Goal: Task Accomplishment & Management: Manage account settings

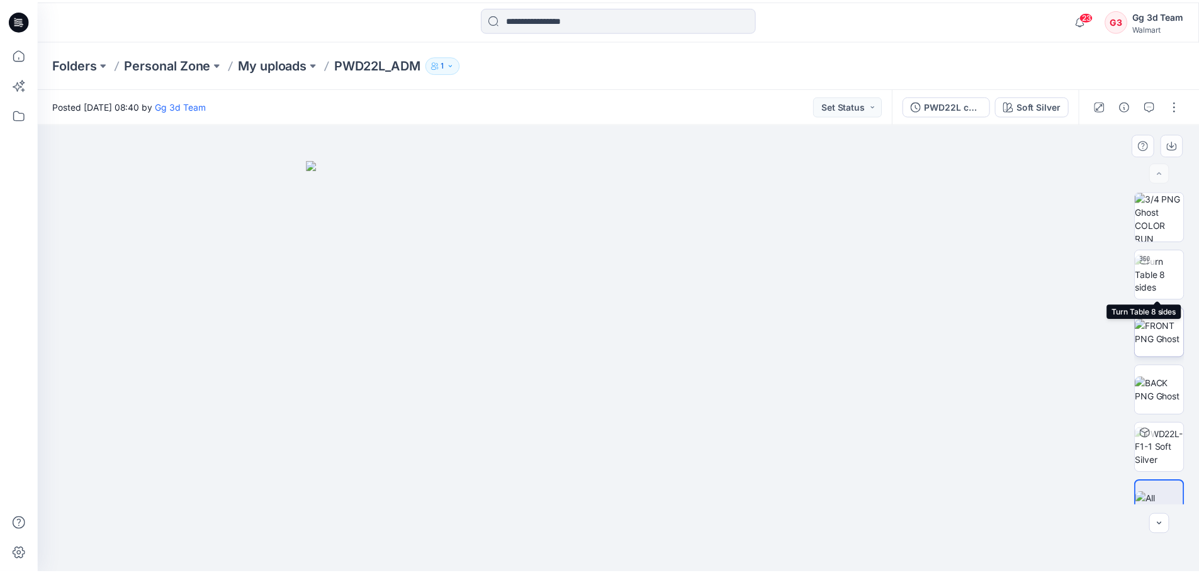
scroll to position [25, 0]
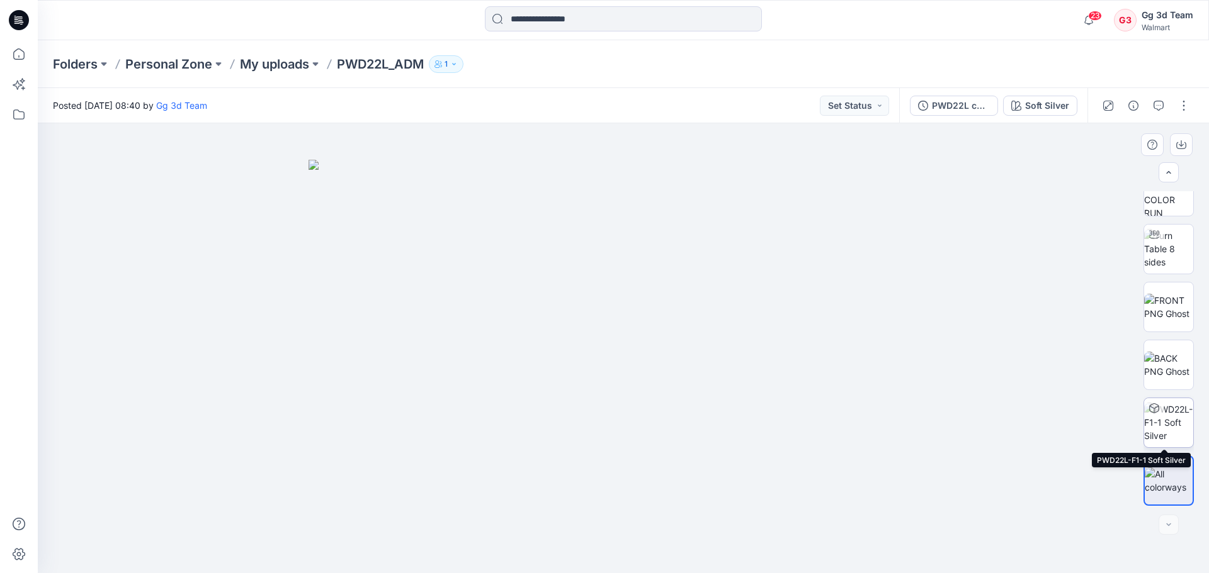
click at [1171, 426] on img at bounding box center [1168, 423] width 49 height 40
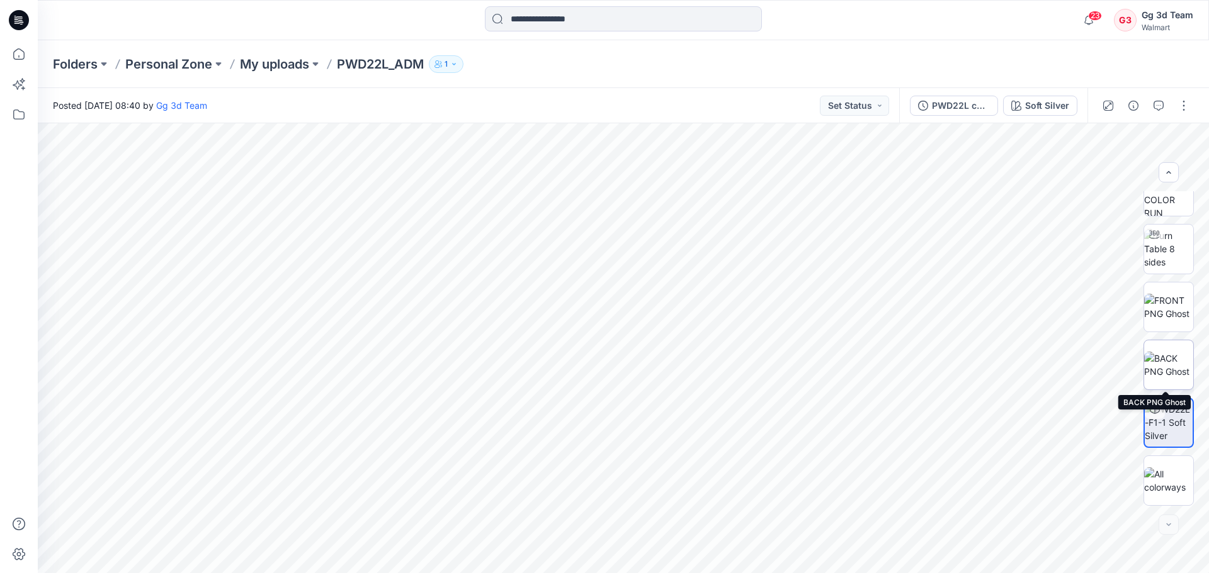
click at [1169, 364] on img at bounding box center [1168, 365] width 49 height 26
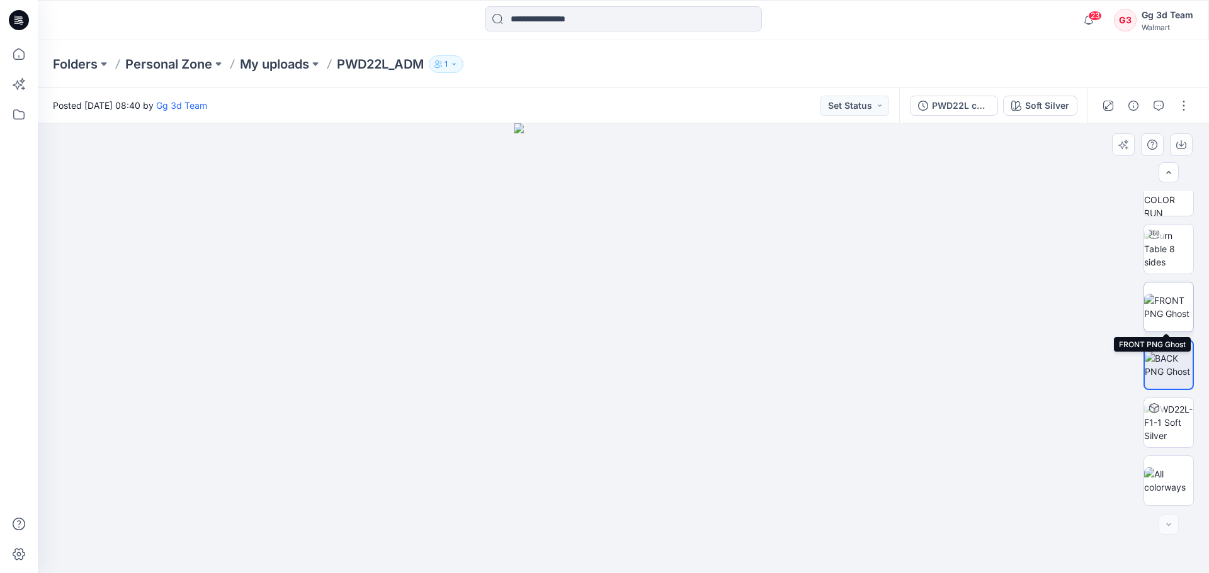
click at [1168, 300] on img at bounding box center [1168, 307] width 49 height 26
drag, startPoint x: 630, startPoint y: 211, endPoint x: 632, endPoint y: 351, distance: 139.8
click at [1168, 261] on img at bounding box center [1168, 249] width 49 height 40
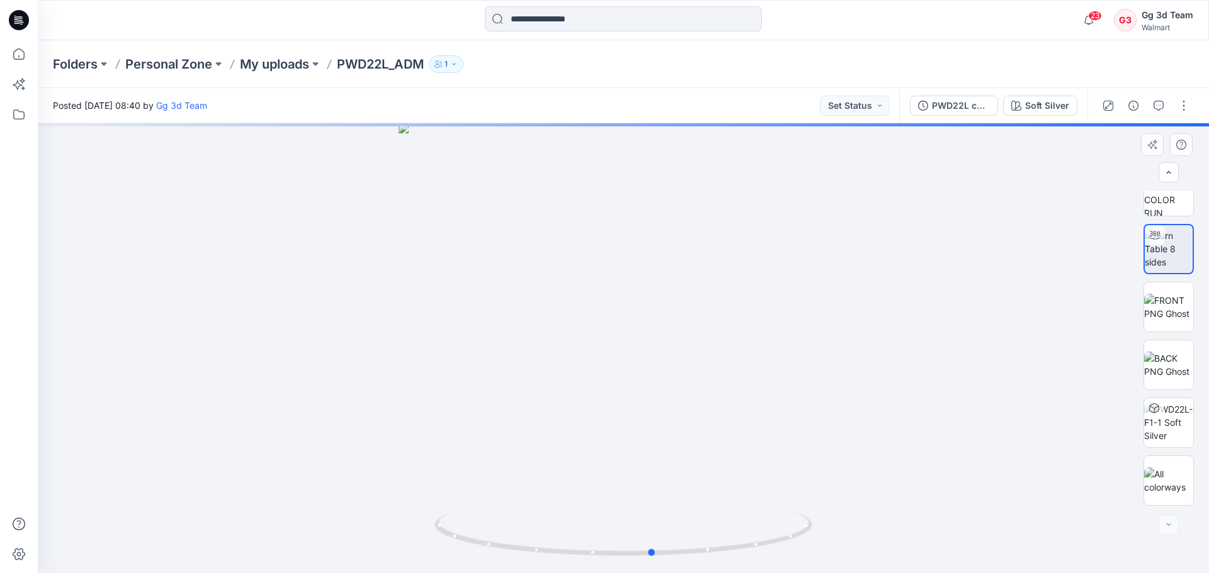
drag, startPoint x: 704, startPoint y: 349, endPoint x: 670, endPoint y: 371, distance: 40.7
click at [670, 371] on div at bounding box center [623, 348] width 1171 height 450
click at [263, 66] on p "My uploads" at bounding box center [274, 64] width 69 height 18
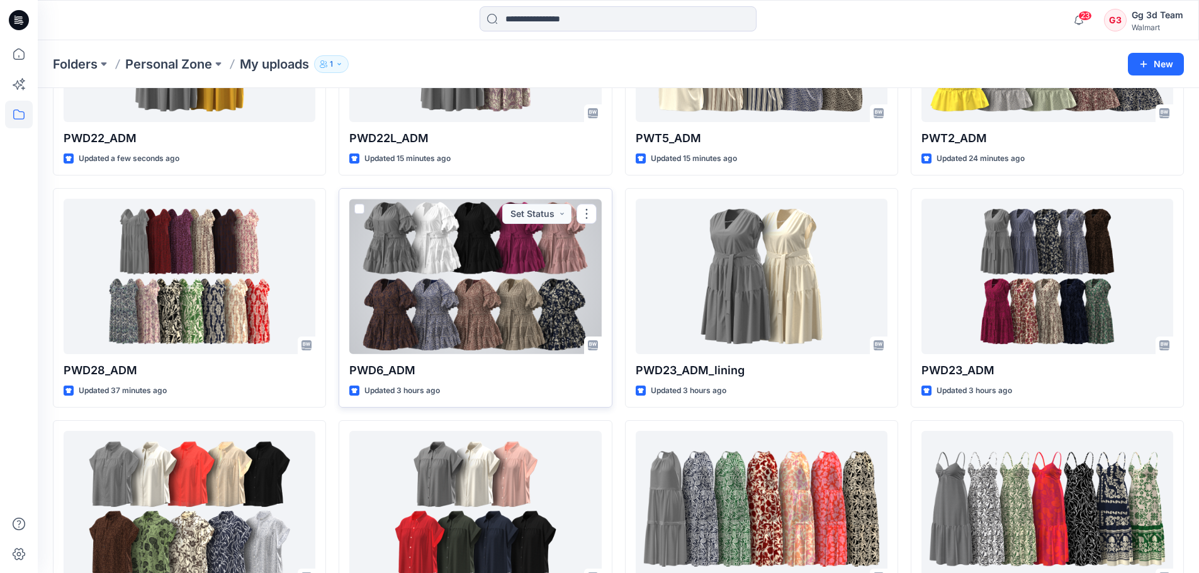
scroll to position [84, 0]
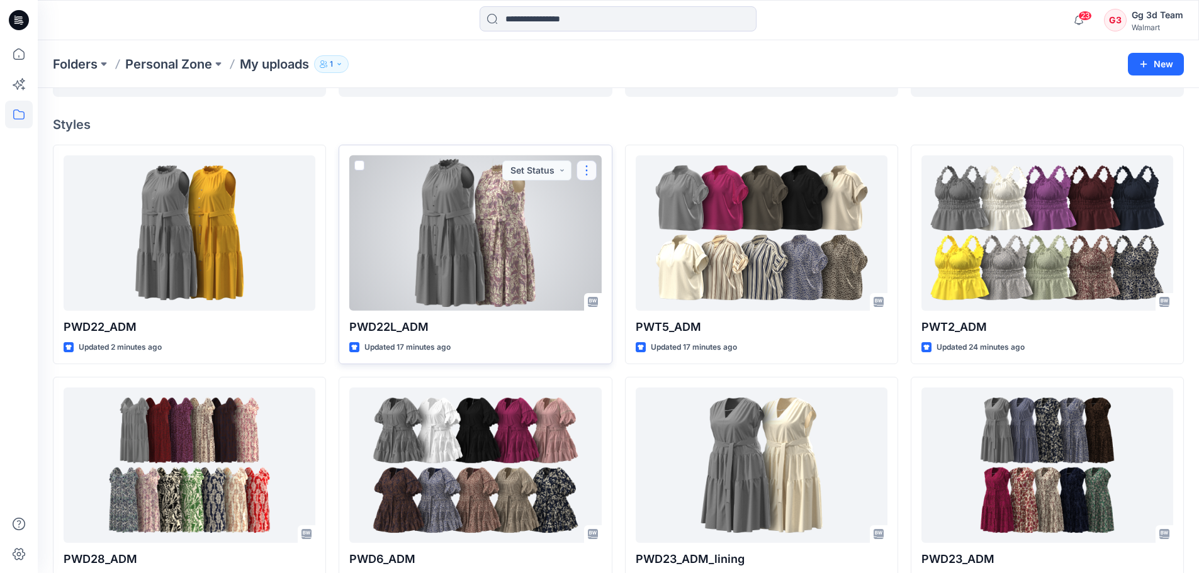
click at [590, 172] on button "button" at bounding box center [587, 171] width 20 height 20
click at [358, 165] on span at bounding box center [359, 166] width 10 height 10
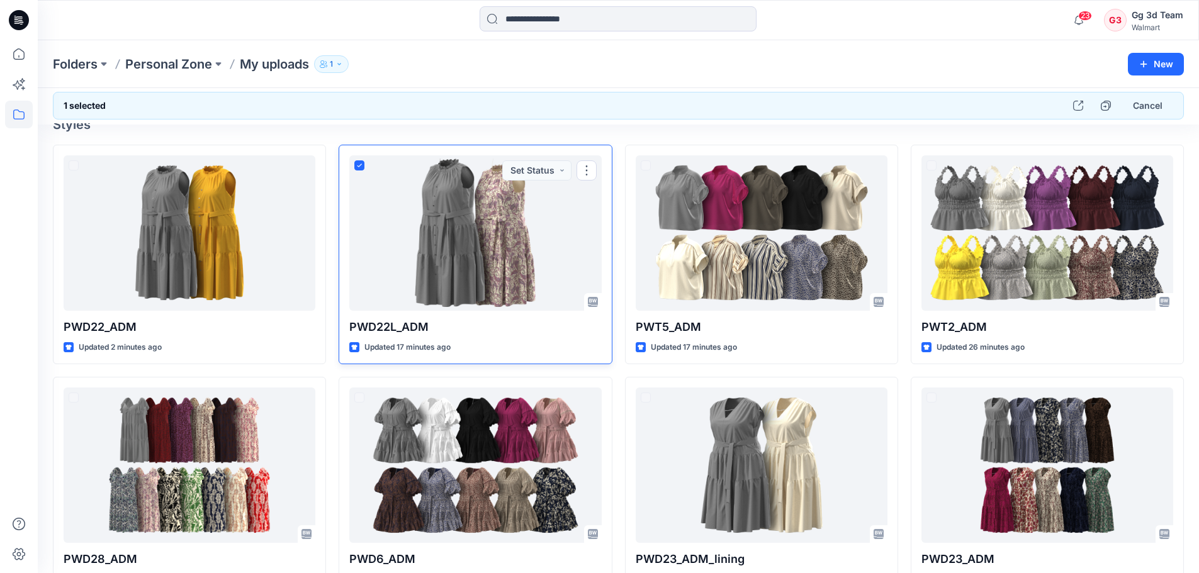
scroll to position [47, 0]
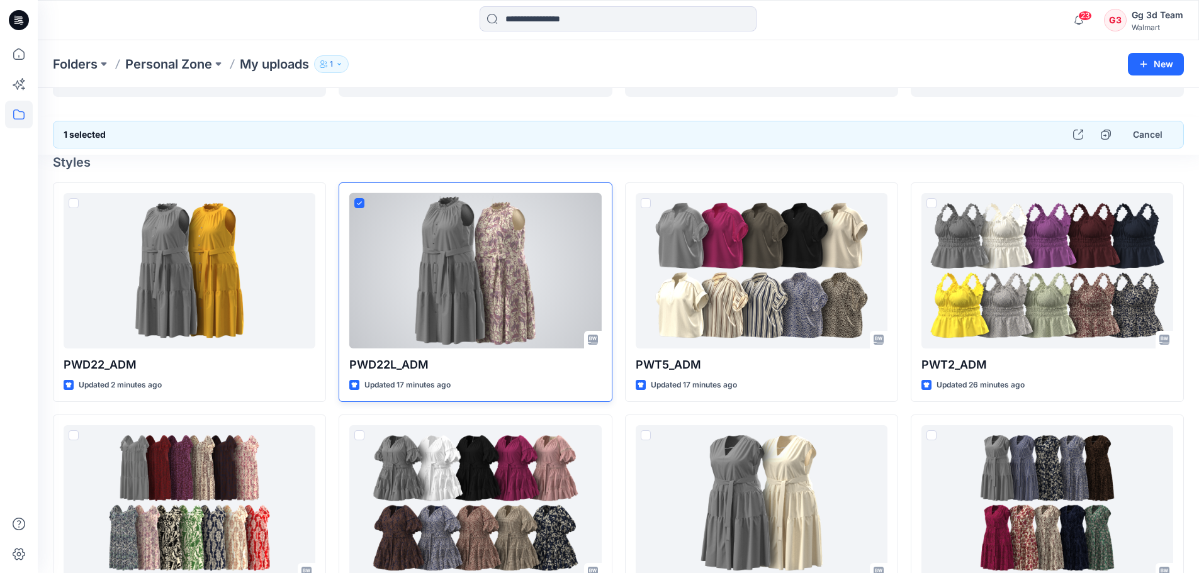
click at [556, 362] on p "PWD22L_ADM" at bounding box center [475, 365] width 252 height 18
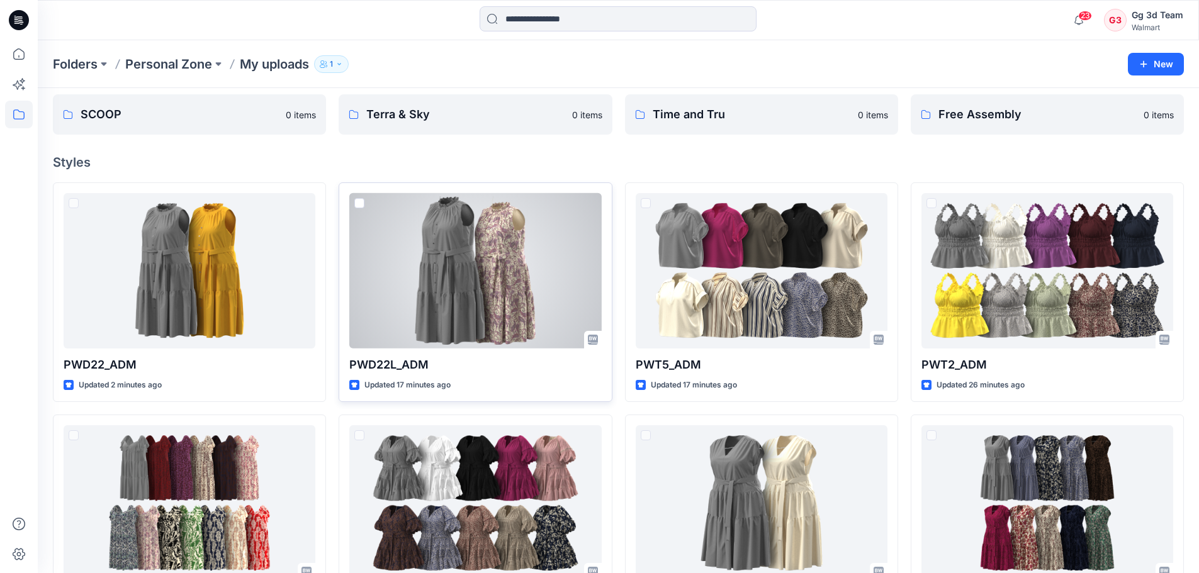
scroll to position [84, 0]
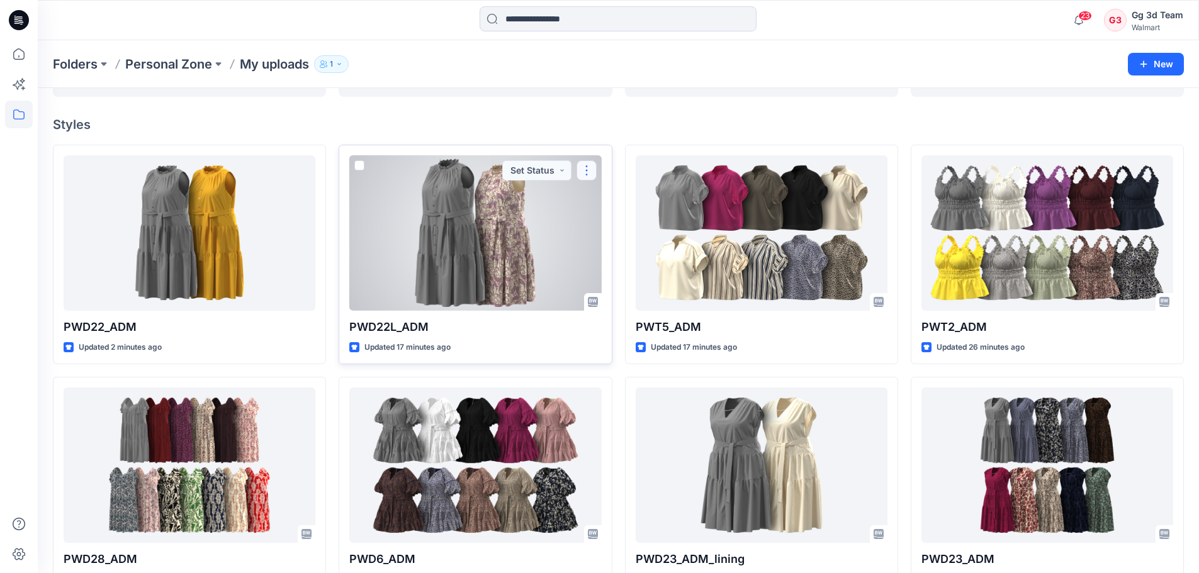
click at [589, 167] on button "button" at bounding box center [587, 171] width 20 height 20
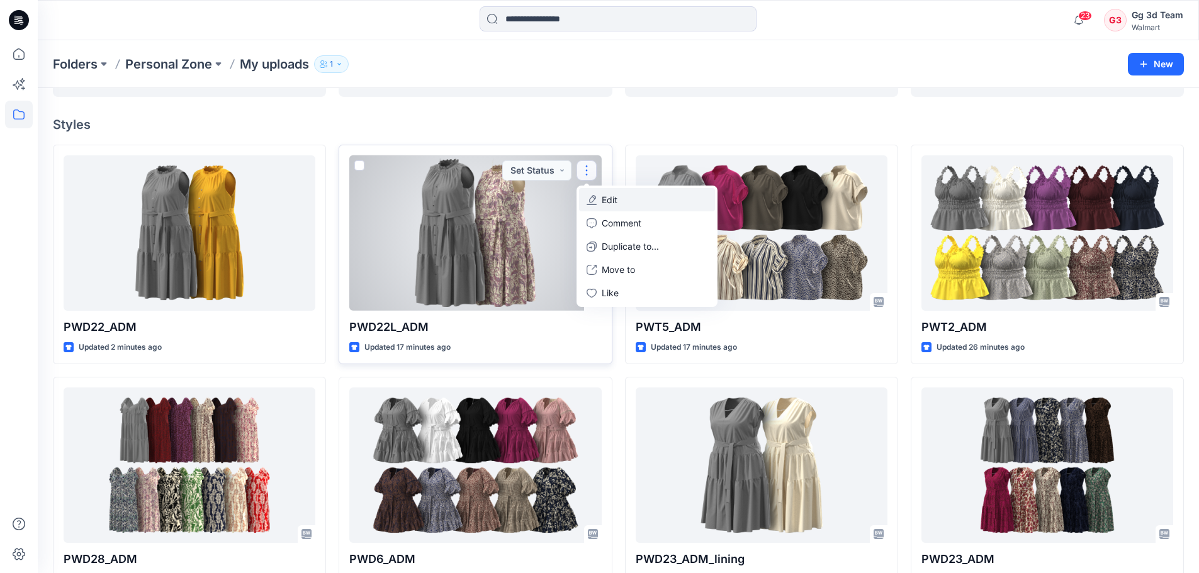
click at [617, 200] on p "Edit" at bounding box center [610, 199] width 16 height 13
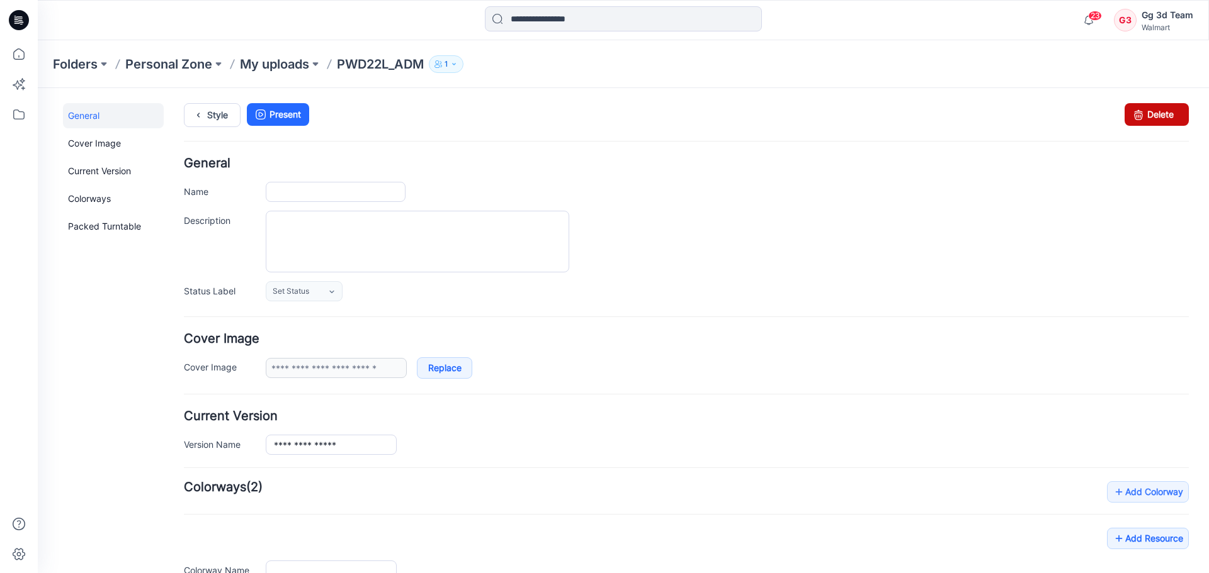
type input "**********"
click at [1150, 110] on link "Delete" at bounding box center [1156, 114] width 64 height 23
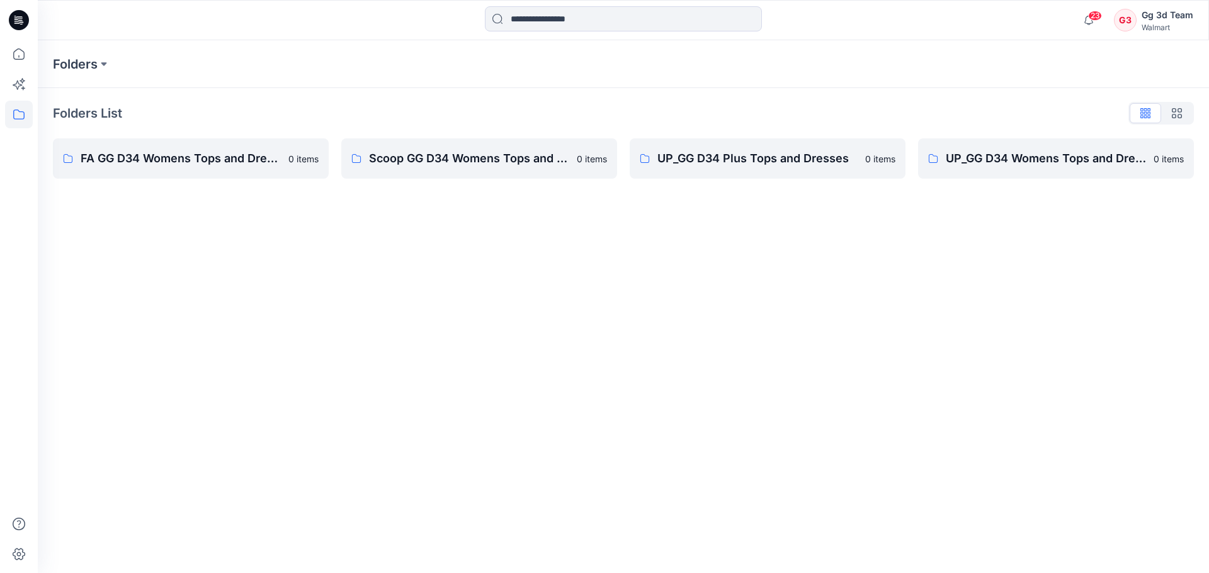
click at [549, 261] on div "Folders Folders List FA GG D34 Womens Tops and Dresses 0 items Scoop GG D34 Wom…" at bounding box center [623, 306] width 1171 height 533
click at [19, 51] on icon at bounding box center [19, 54] width 28 height 28
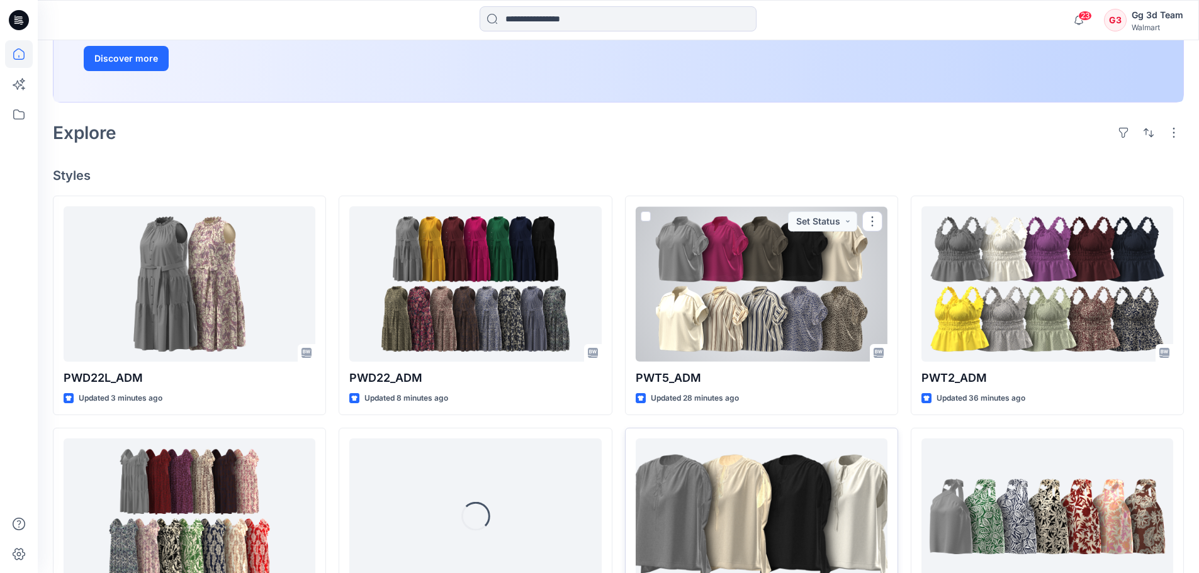
scroll to position [302, 0]
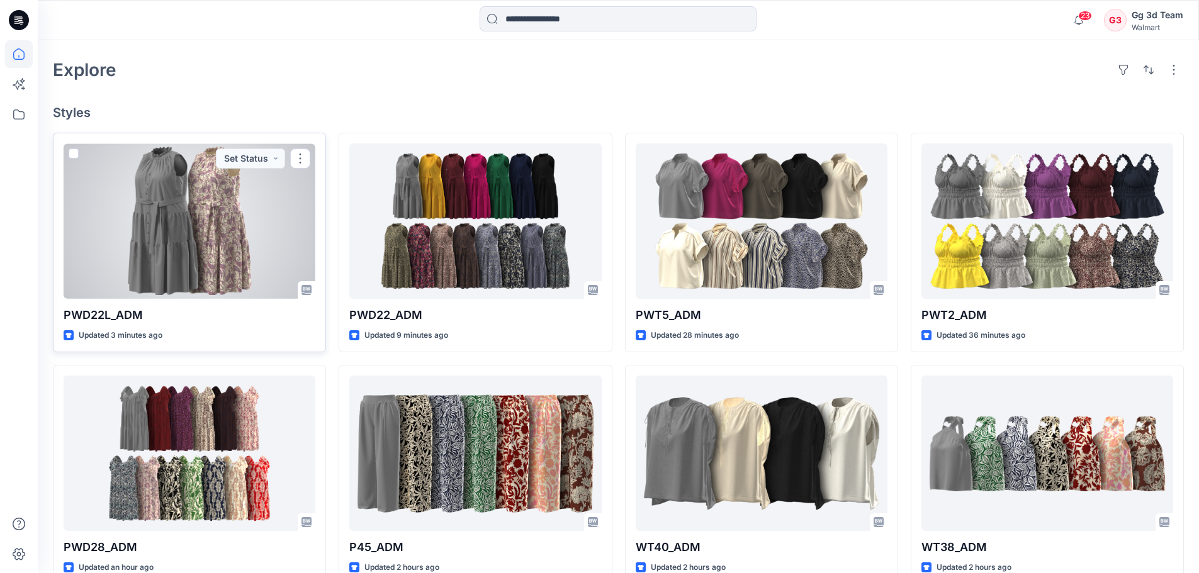
click at [212, 267] on div at bounding box center [190, 221] width 252 height 155
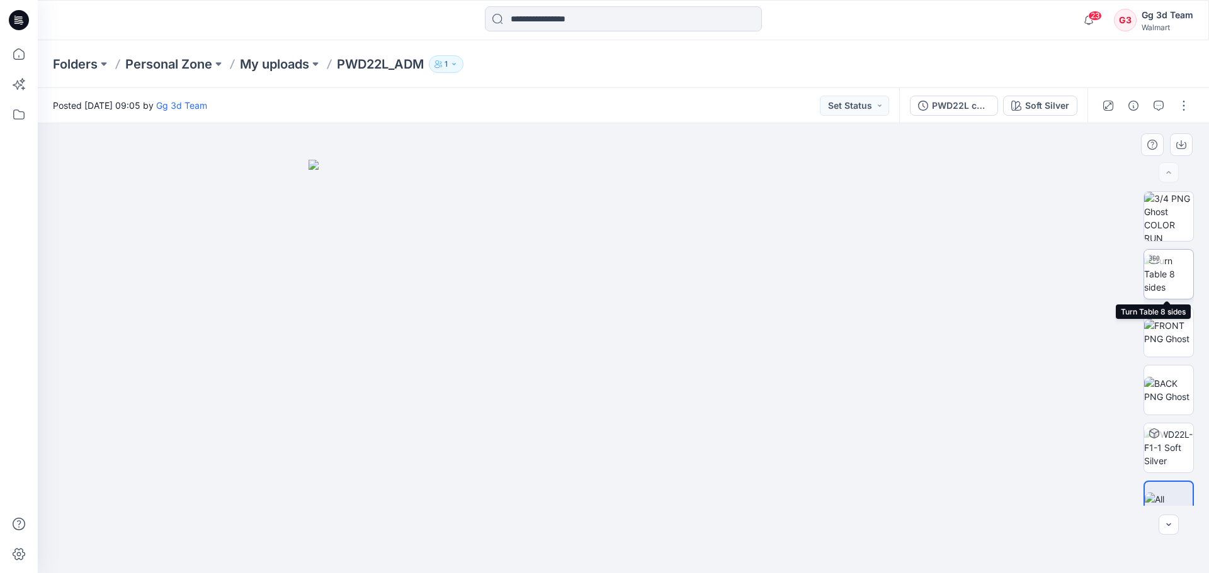
click at [1170, 269] on img at bounding box center [1168, 274] width 49 height 40
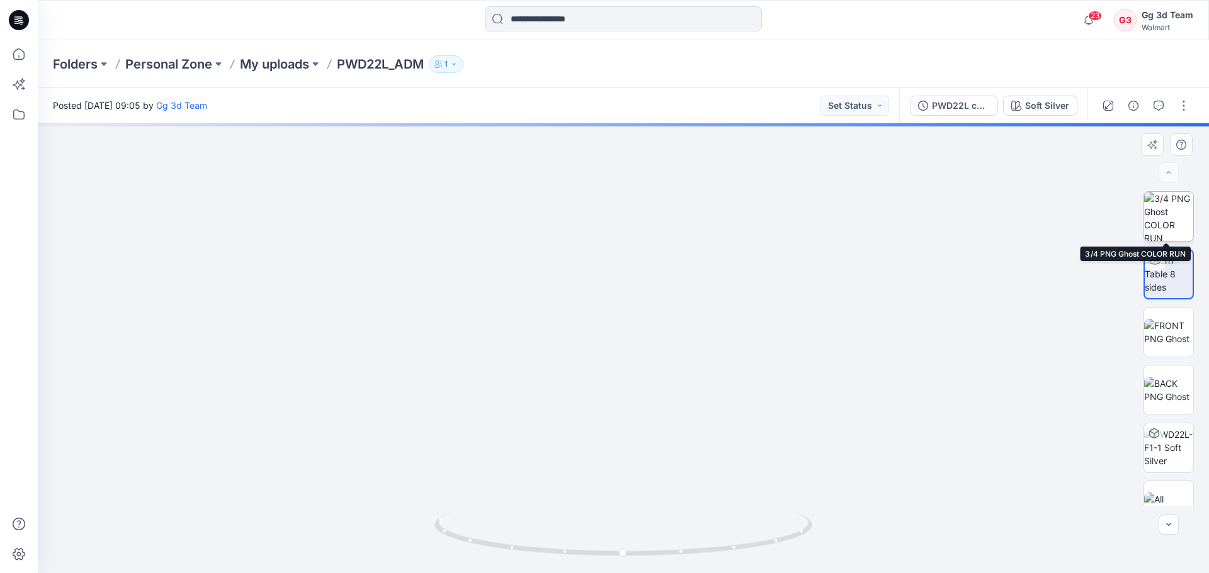
click at [1168, 218] on img at bounding box center [1168, 216] width 49 height 49
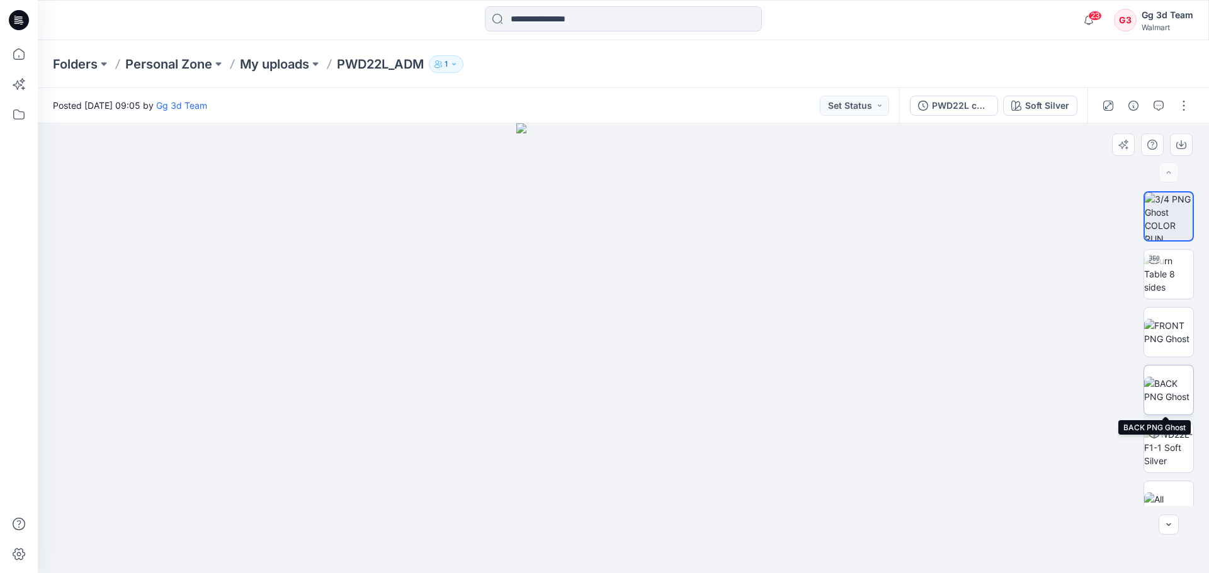
click at [1180, 398] on img at bounding box center [1168, 390] width 49 height 26
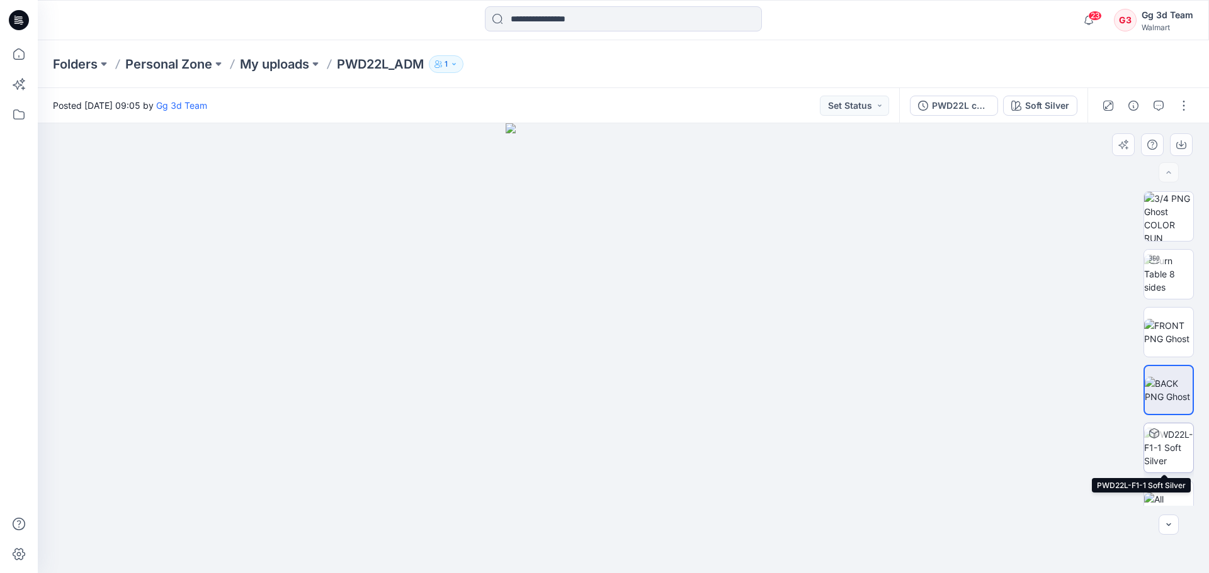
click at [1173, 449] on img at bounding box center [1168, 448] width 49 height 40
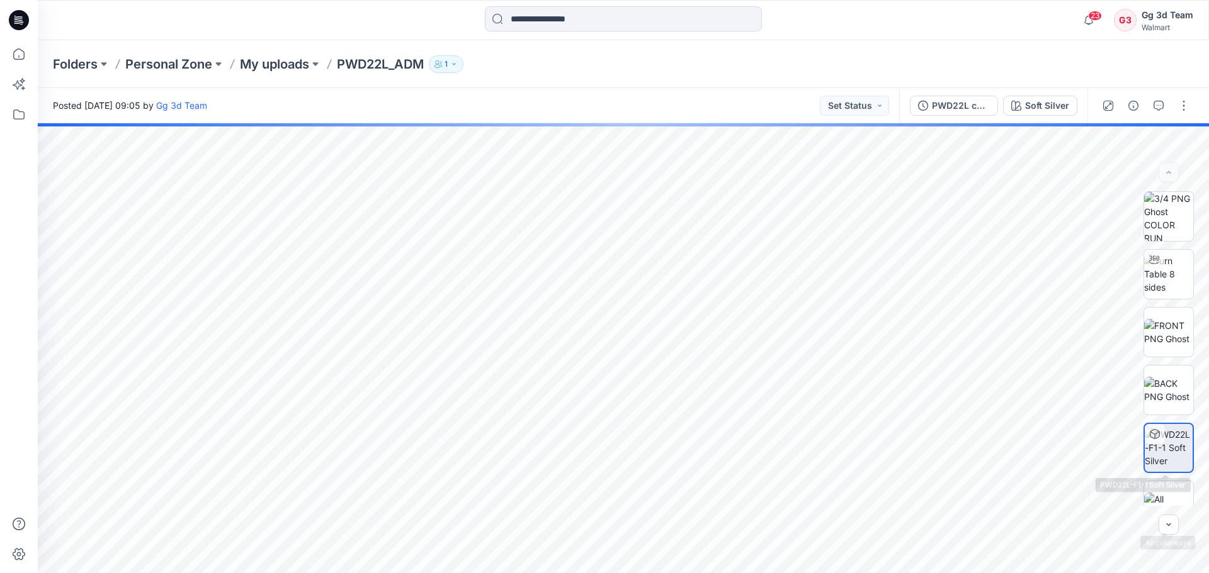
scroll to position [25, 0]
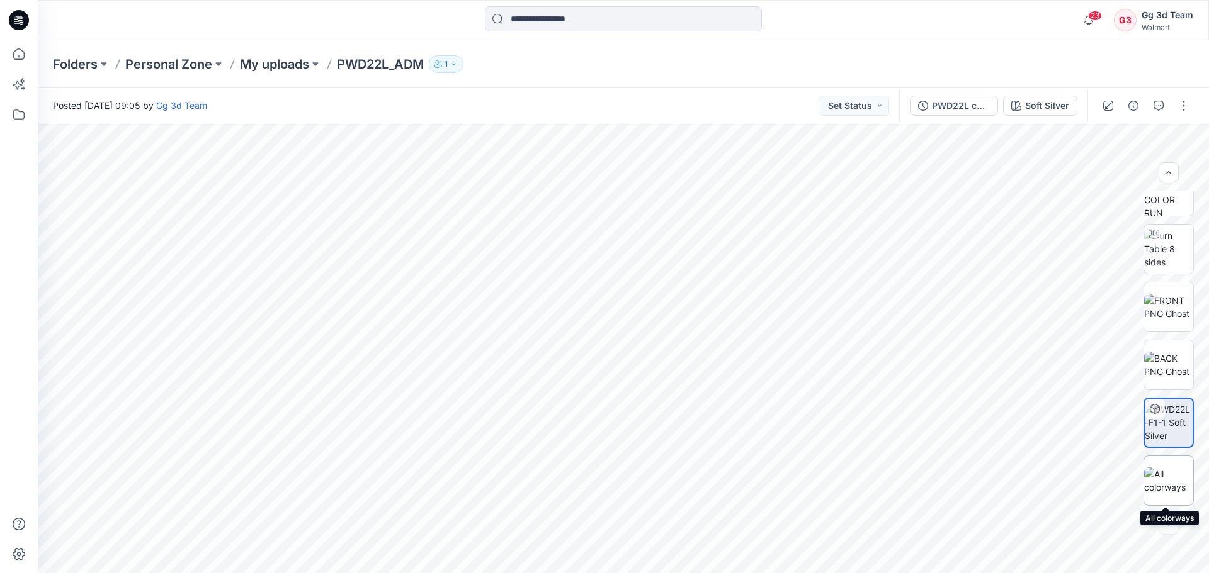
click at [1170, 480] on img at bounding box center [1168, 481] width 49 height 26
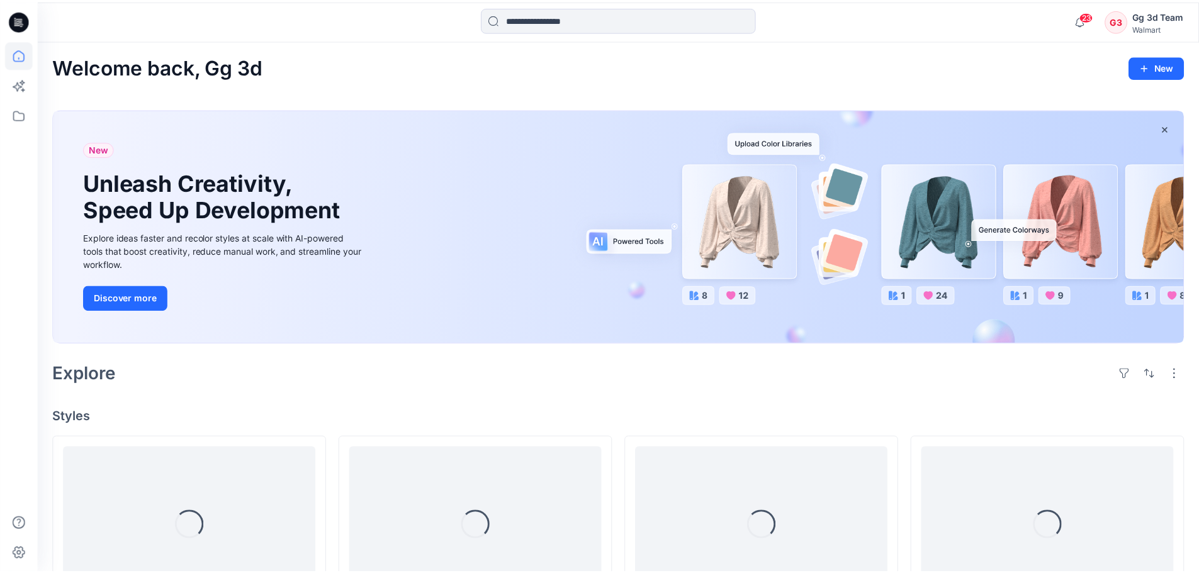
scroll to position [302, 0]
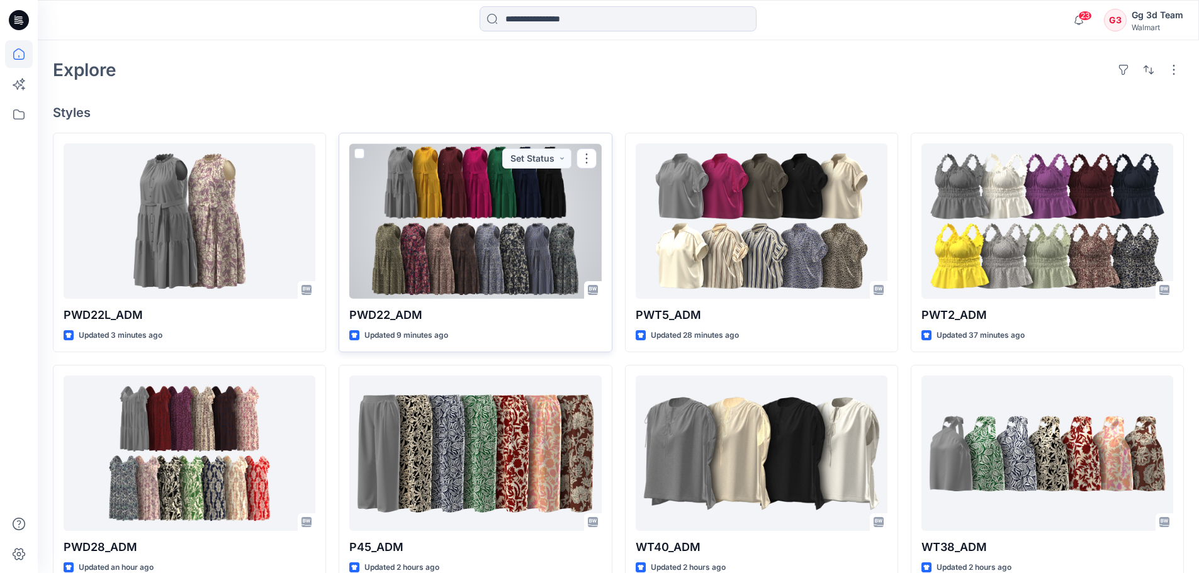
click at [505, 252] on div at bounding box center [475, 221] width 252 height 155
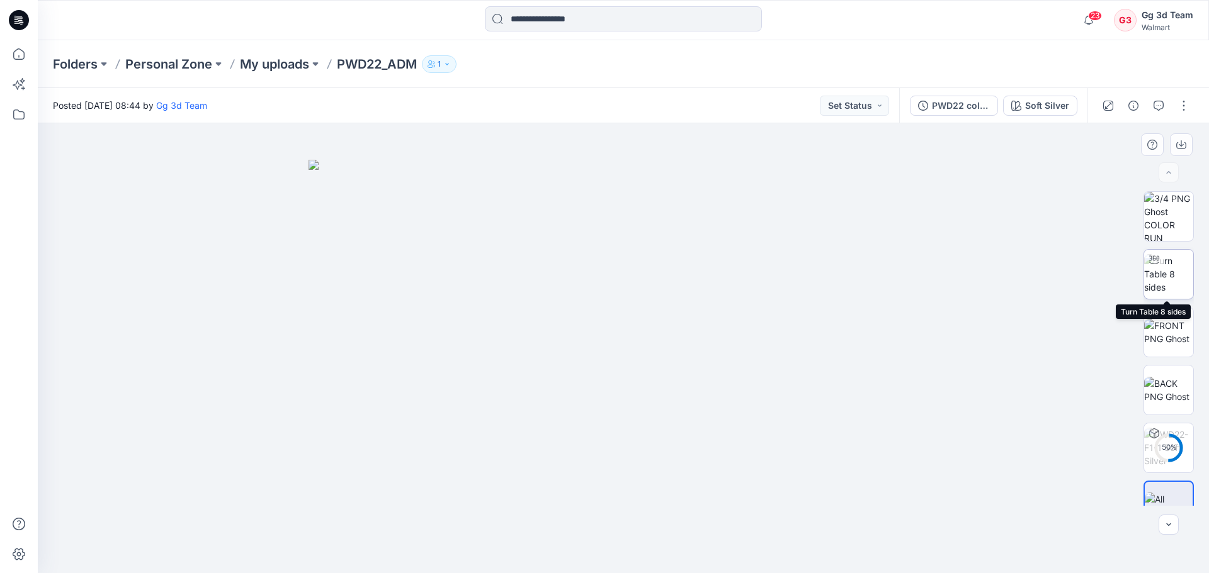
click at [1161, 283] on img at bounding box center [1168, 274] width 49 height 40
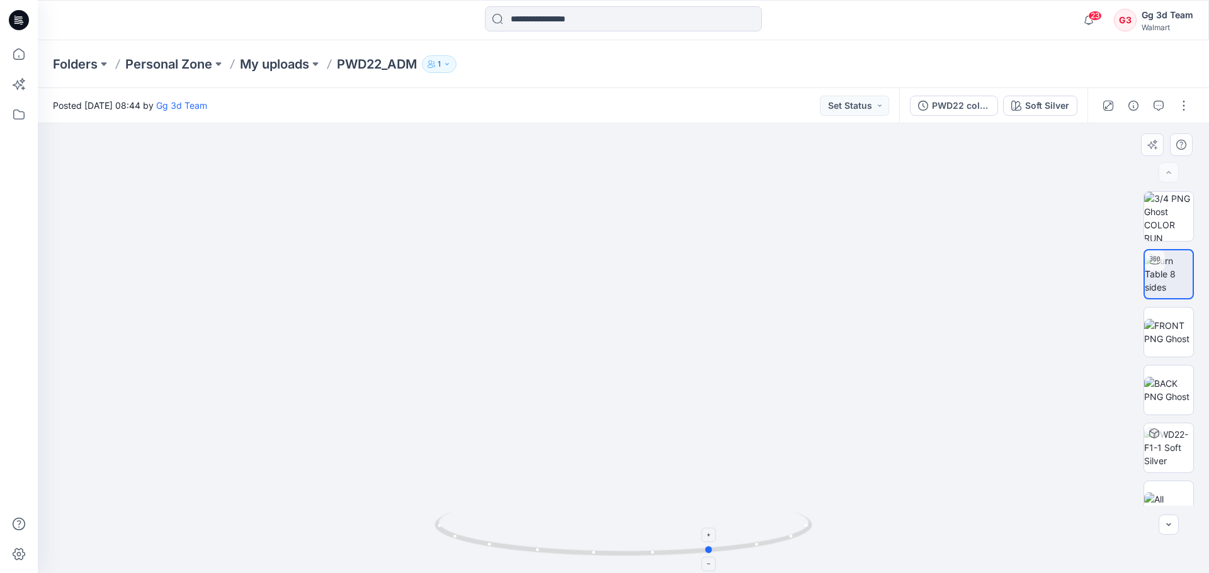
drag, startPoint x: 725, startPoint y: 553, endPoint x: 472, endPoint y: 533, distance: 254.5
click at [415, 551] on div at bounding box center [623, 348] width 1171 height 450
drag, startPoint x: 713, startPoint y: 553, endPoint x: 704, endPoint y: 547, distance: 10.0
click at [693, 551] on icon at bounding box center [624, 535] width 381 height 47
click at [1164, 344] on img at bounding box center [1168, 332] width 49 height 26
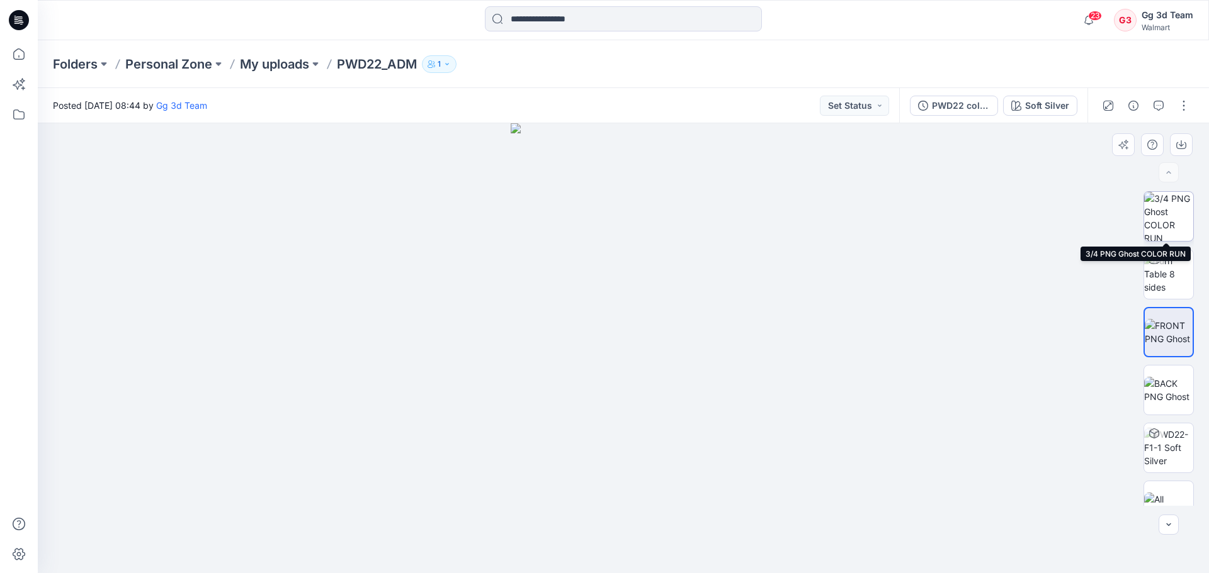
click at [1161, 219] on img at bounding box center [1168, 216] width 49 height 49
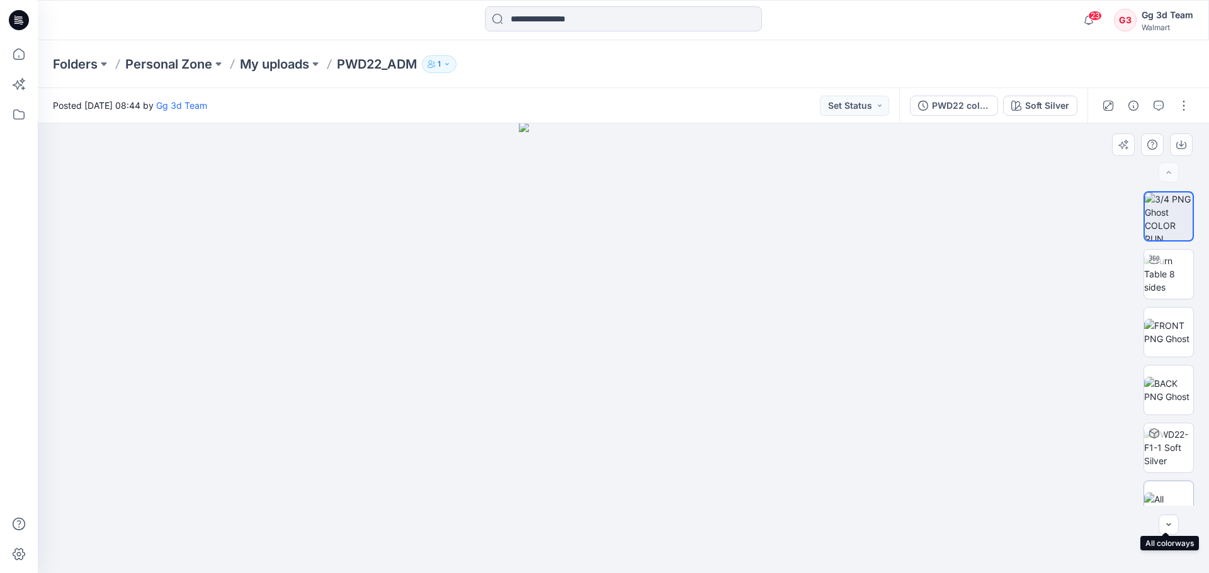
click at [1166, 493] on img at bounding box center [1168, 506] width 49 height 26
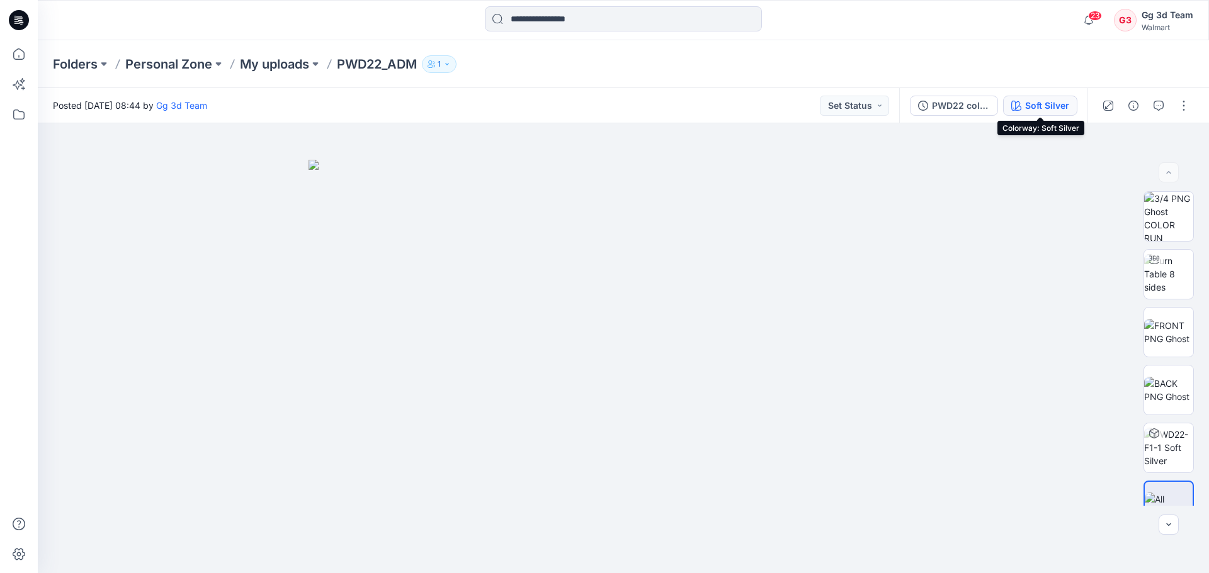
click at [1031, 109] on div "Soft Silver" at bounding box center [1047, 106] width 44 height 14
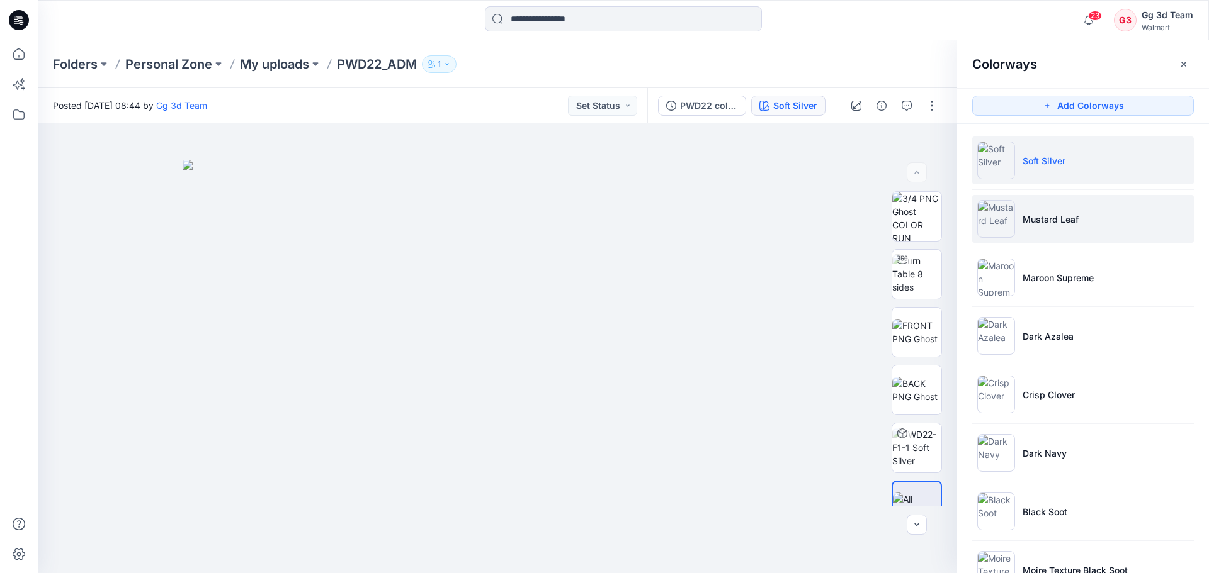
click at [1046, 235] on li "Mustard Leaf" at bounding box center [1083, 219] width 222 height 48
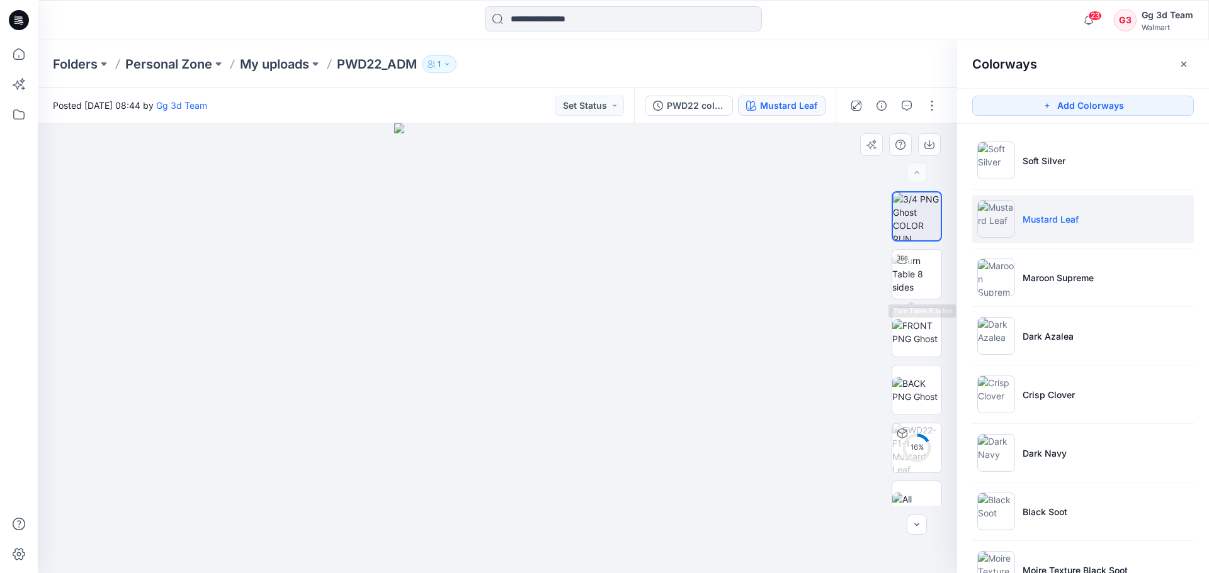
click at [780, 308] on div at bounding box center [497, 348] width 919 height 450
click at [907, 330] on img at bounding box center [916, 332] width 49 height 26
drag, startPoint x: 769, startPoint y: 358, endPoint x: 778, endPoint y: 354, distance: 10.0
click at [770, 369] on div at bounding box center [497, 348] width 919 height 450
